Goal: Find specific page/section: Find specific page/section

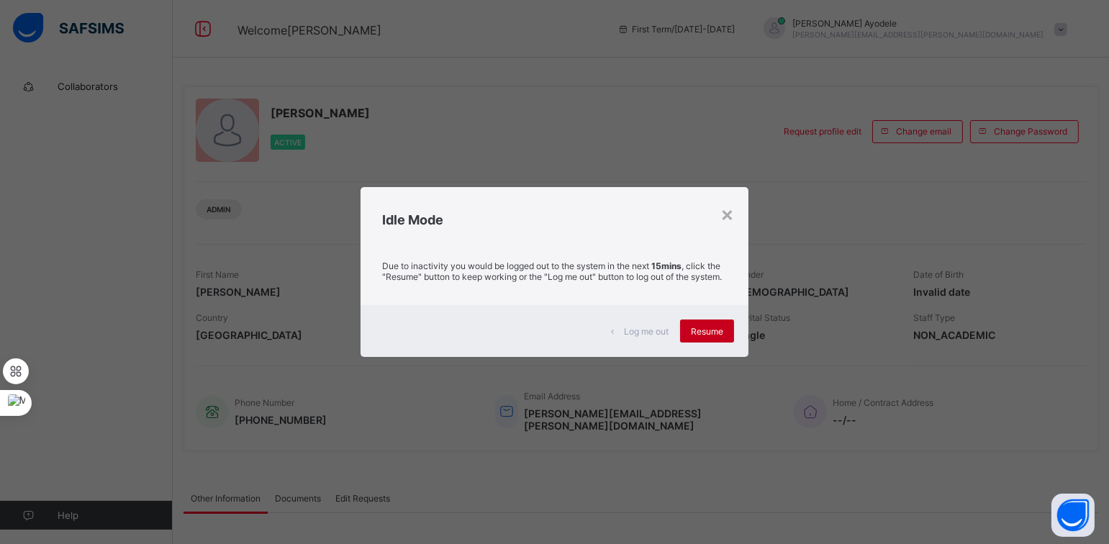
click at [696, 337] on span "Resume" at bounding box center [707, 331] width 32 height 11
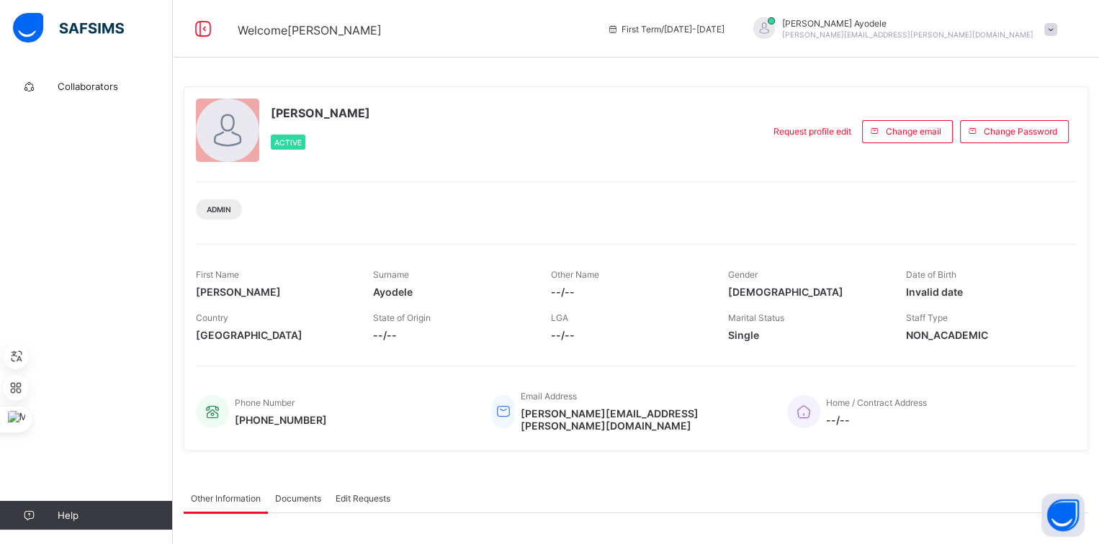
click at [1045, 35] on div "[PERSON_NAME] Ayodele [EMAIL_ADDRESS][PERSON_NAME][DOMAIN_NAME]" at bounding box center [901, 29] width 325 height 24
click at [1006, 139] on span "Logout" at bounding box center [1010, 142] width 95 height 17
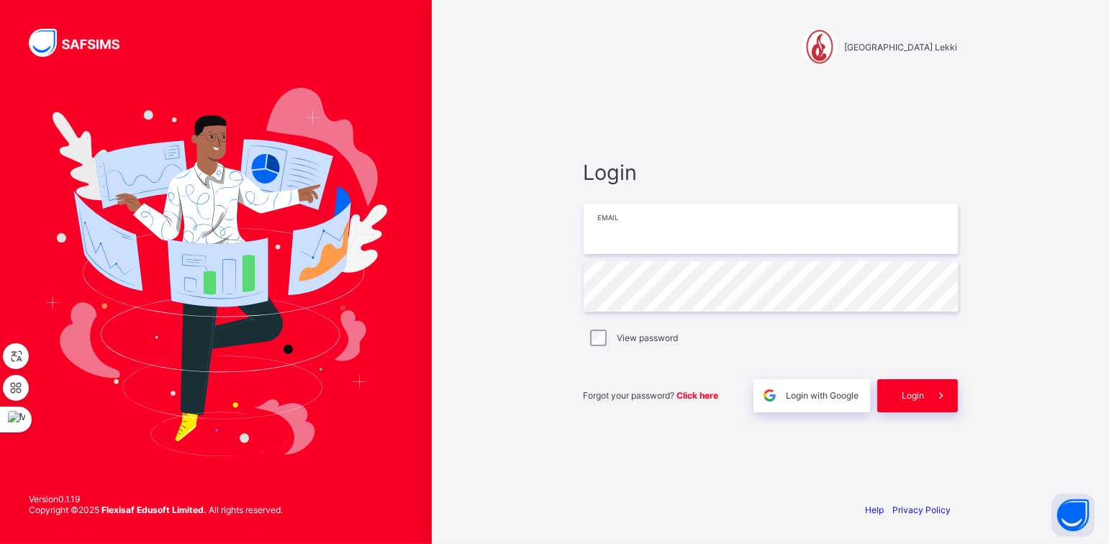
click at [676, 222] on input "email" at bounding box center [771, 229] width 374 height 50
type input "**********"
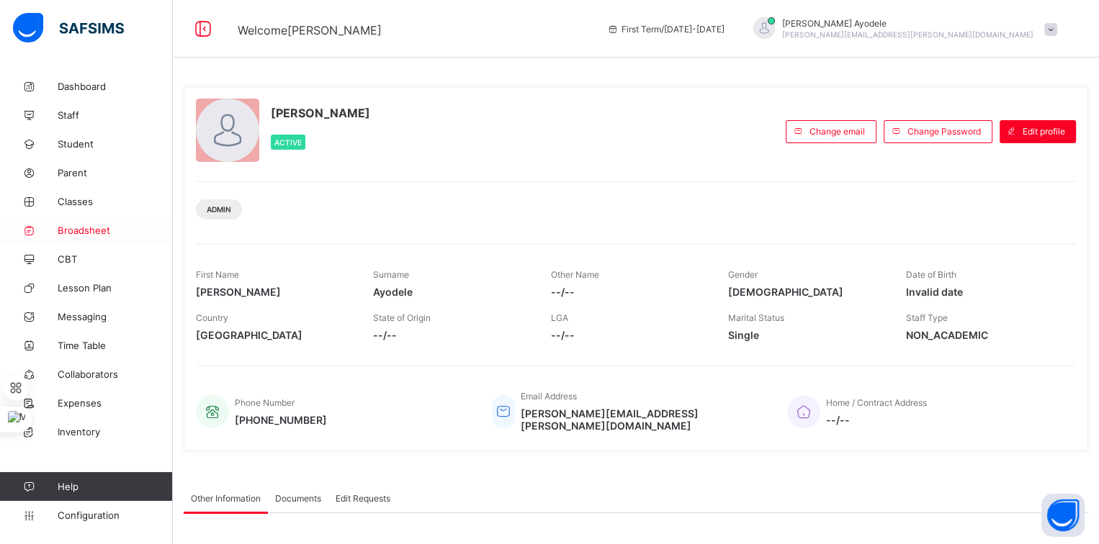
click at [104, 238] on link "Broadsheet" at bounding box center [86, 230] width 173 height 29
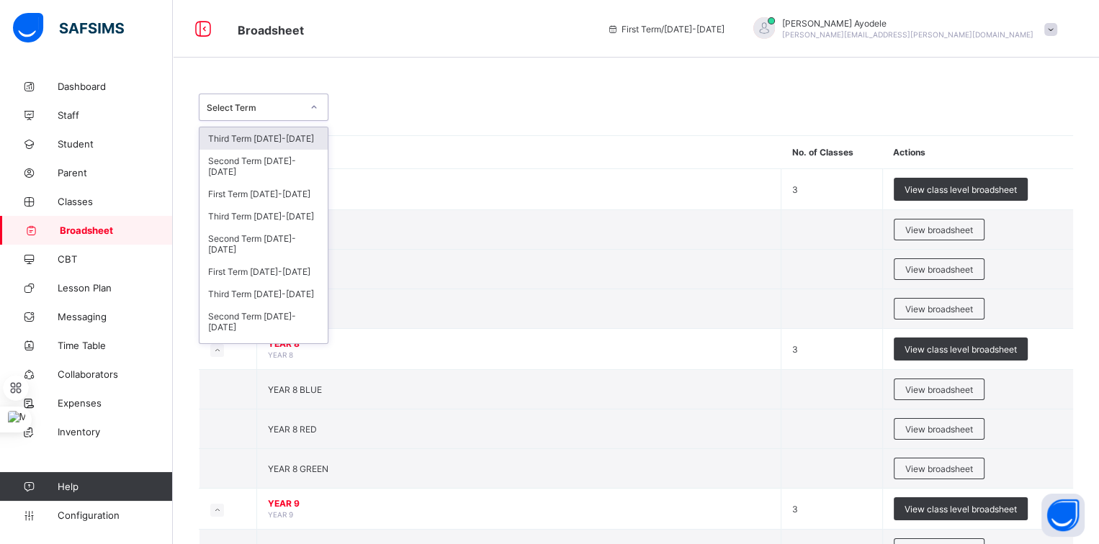
click at [251, 117] on div "Select Term" at bounding box center [264, 107] width 130 height 27
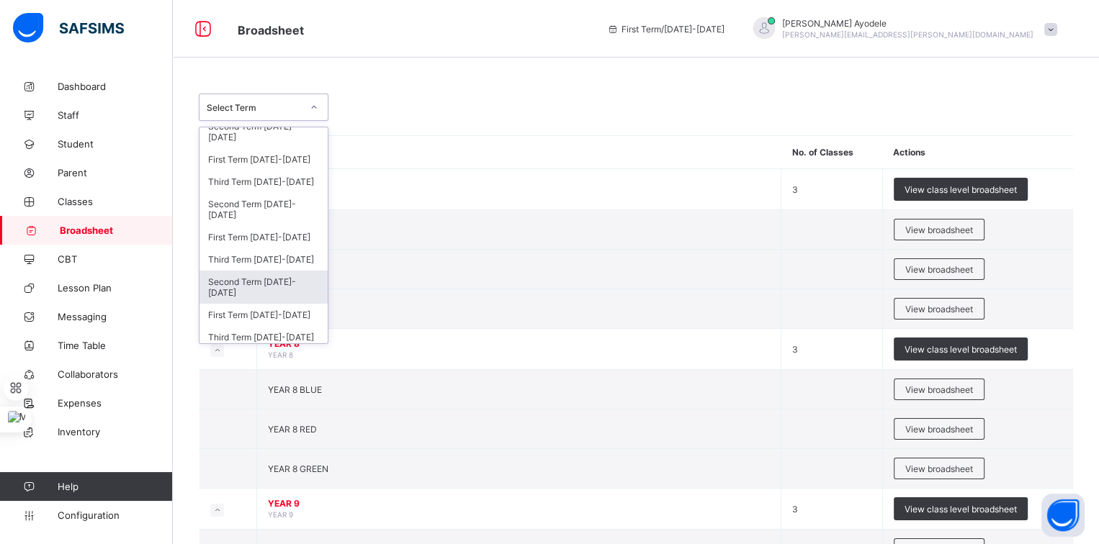
click at [257, 279] on div "Second Term 2023-2024" at bounding box center [263, 287] width 128 height 33
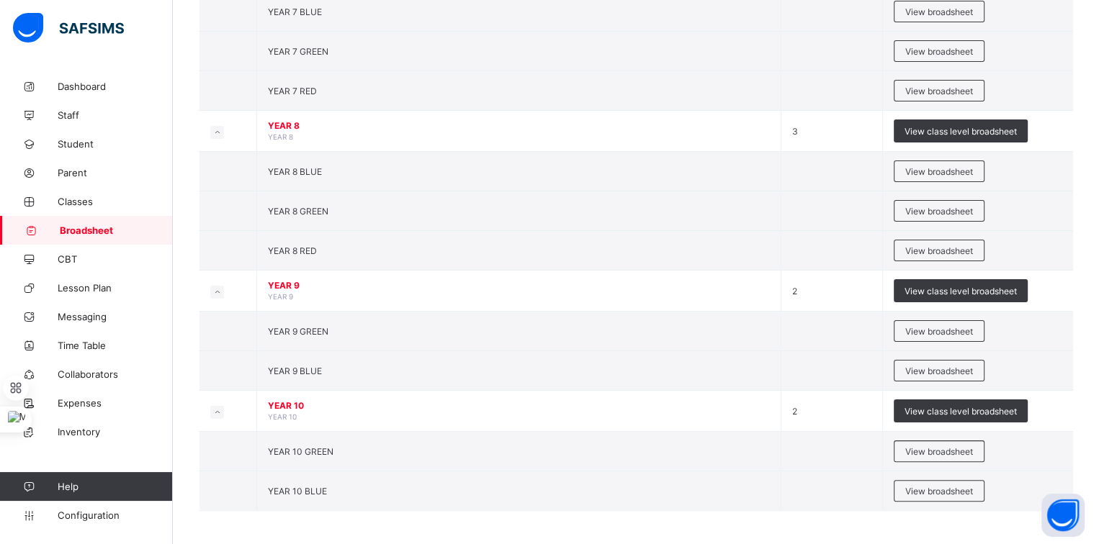
scroll to position [0, 0]
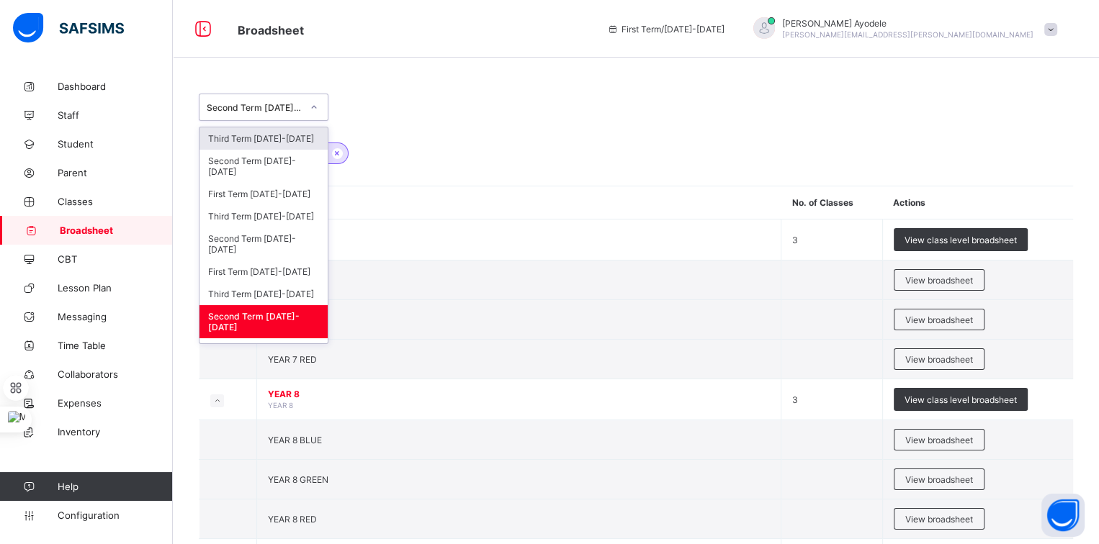
click at [307, 112] on div at bounding box center [314, 107] width 24 height 23
